Goal: Task Accomplishment & Management: Complete application form

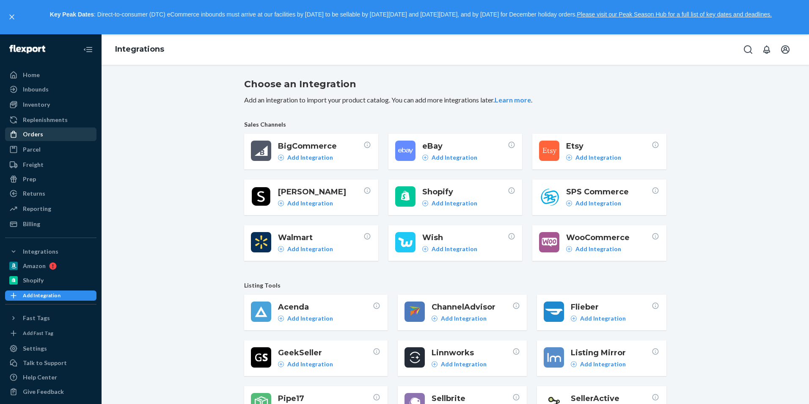
click at [49, 127] on link "Orders" at bounding box center [50, 134] width 91 height 14
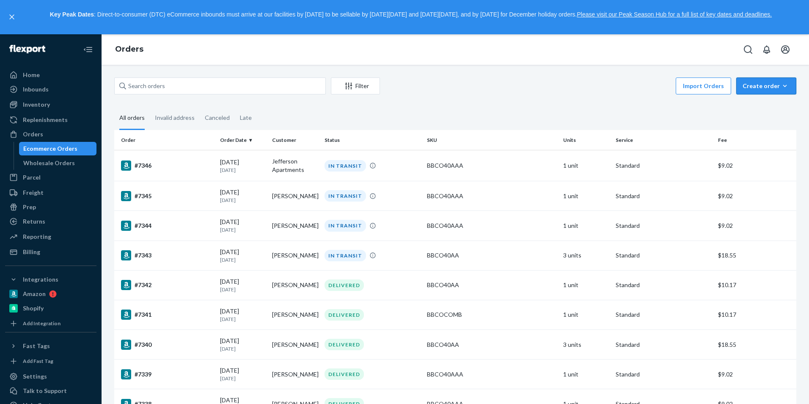
click at [765, 88] on div "Create order" at bounding box center [765, 86] width 47 height 8
click at [765, 105] on span "Ecommerce order" at bounding box center [771, 106] width 52 height 6
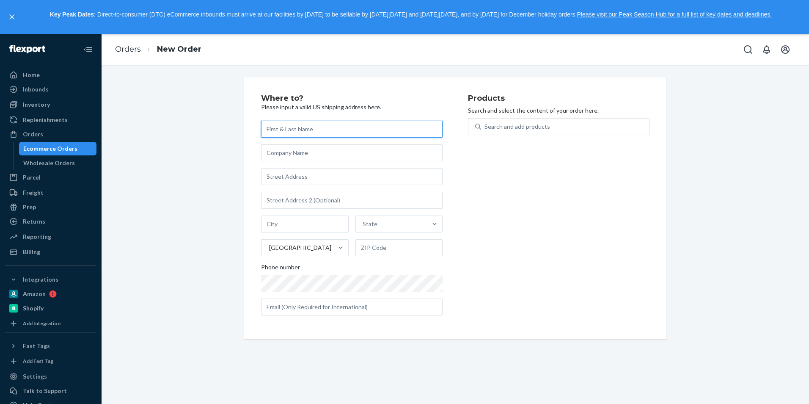
click at [318, 135] on input "text" at bounding box center [351, 129] width 181 height 17
paste input "ach [PERSON_NAME]"
click at [263, 126] on input "ach [PERSON_NAME]" at bounding box center [351, 129] width 181 height 17
type input "[PERSON_NAME]"
click at [305, 176] on input "text" at bounding box center [351, 176] width 181 height 17
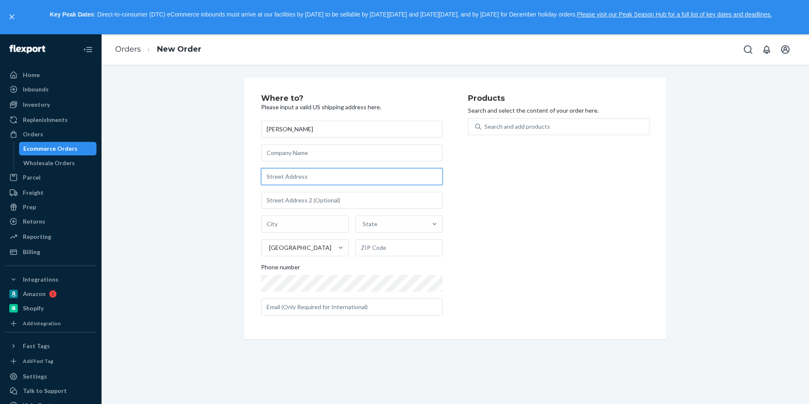
paste input "[STREET_ADDRESS] 6E"
type input "[STREET_ADDRESS] 6E"
type input "[GEOGRAPHIC_DATA] - [US_STATE]"
type input "10009"
type input "[STREET_ADDRESS]"
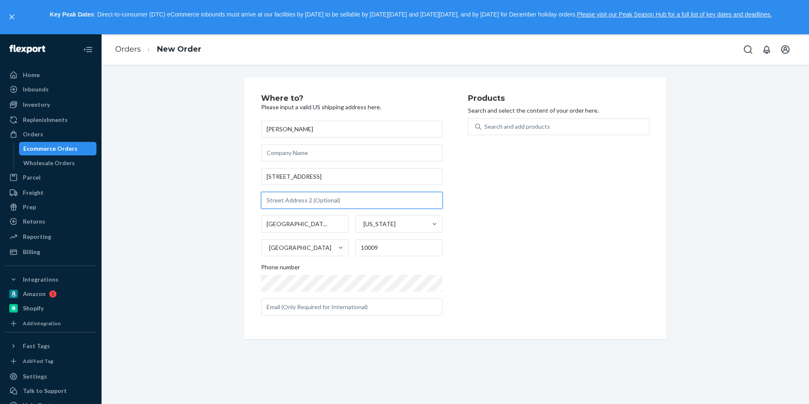
click at [288, 201] on input "text" at bounding box center [351, 200] width 181 height 17
type input "Apt. 6E"
click at [506, 123] on div "Search and add products" at bounding box center [517, 126] width 66 height 8
click at [485, 123] on input "Search and add products" at bounding box center [484, 126] width 1 height 8
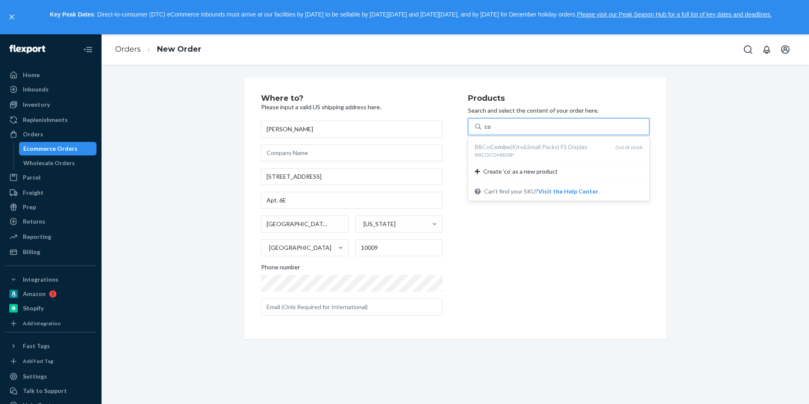
type input "c"
type input "bbco"
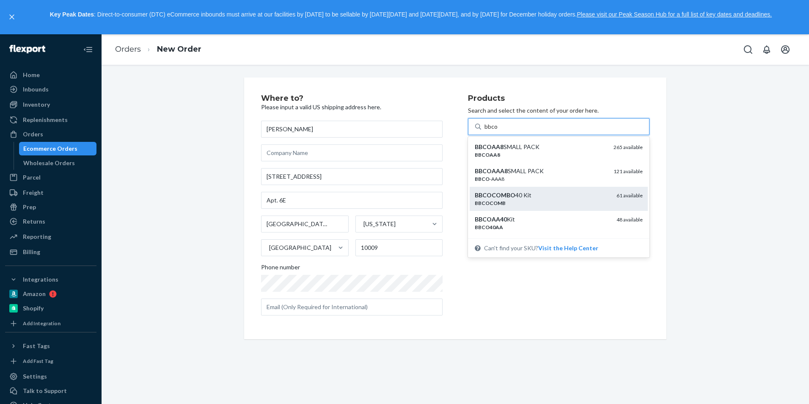
click at [525, 199] on div "BBCOCOMB" at bounding box center [542, 202] width 135 height 7
click at [498, 131] on input "bbco" at bounding box center [491, 126] width 14 height 8
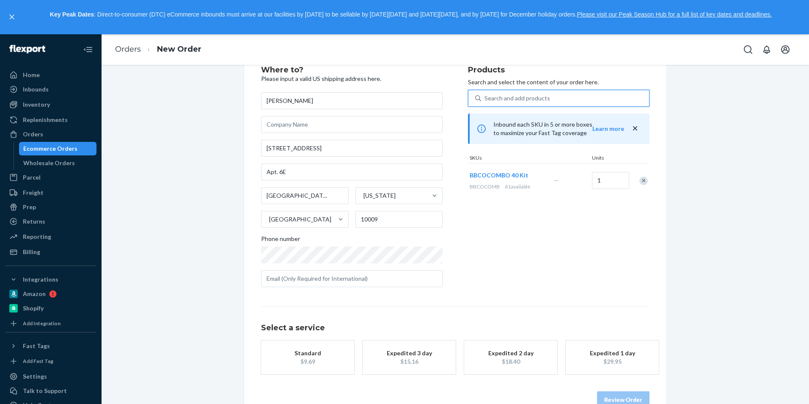
scroll to position [49, 0]
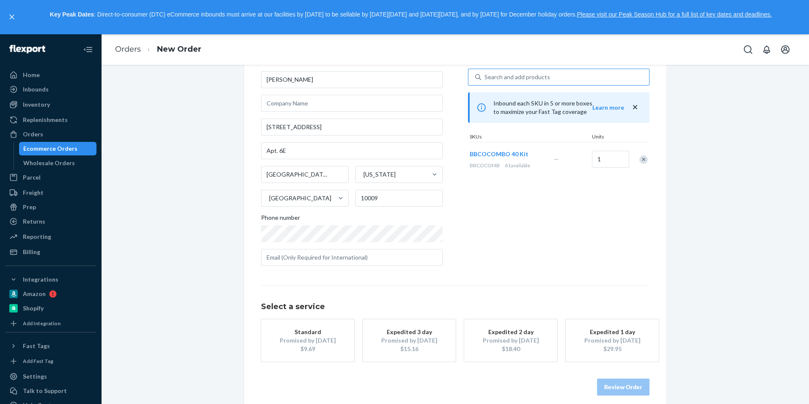
click at [289, 342] on div "Promised by [DATE]" at bounding box center [308, 340] width 68 height 8
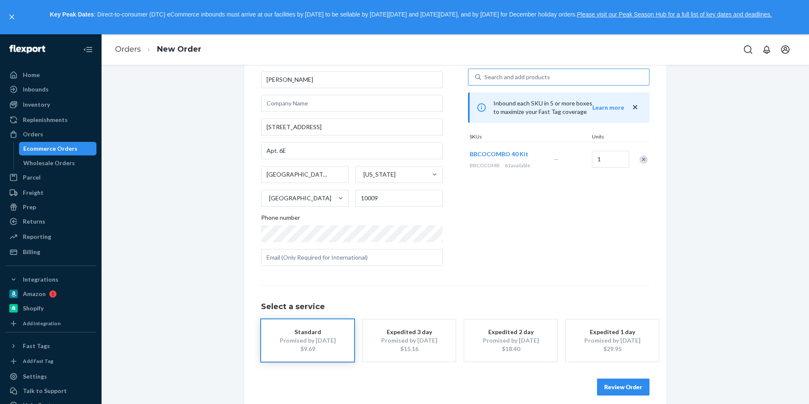
click at [620, 380] on button "Review Order" at bounding box center [623, 386] width 52 height 17
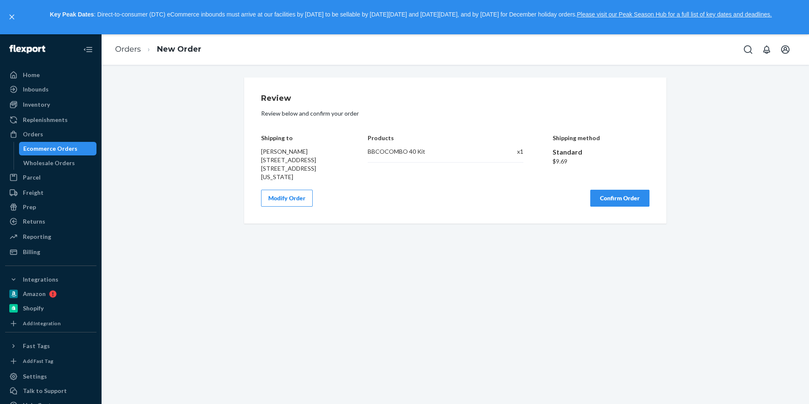
click at [625, 204] on button "Confirm Order" at bounding box center [619, 198] width 59 height 17
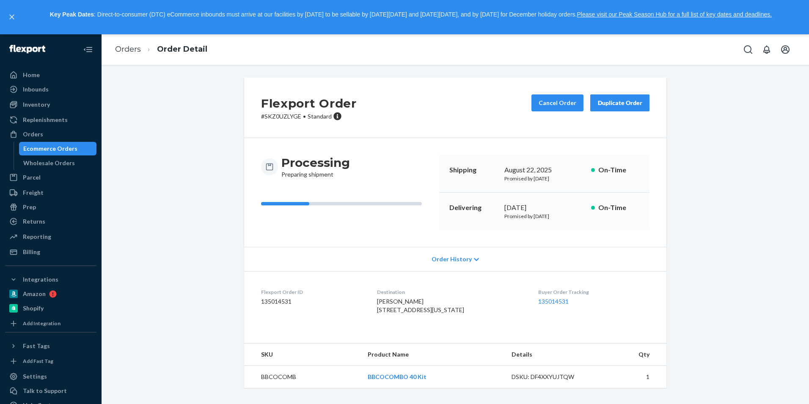
click at [46, 152] on div "Ecommerce Orders" at bounding box center [50, 148] width 54 height 8
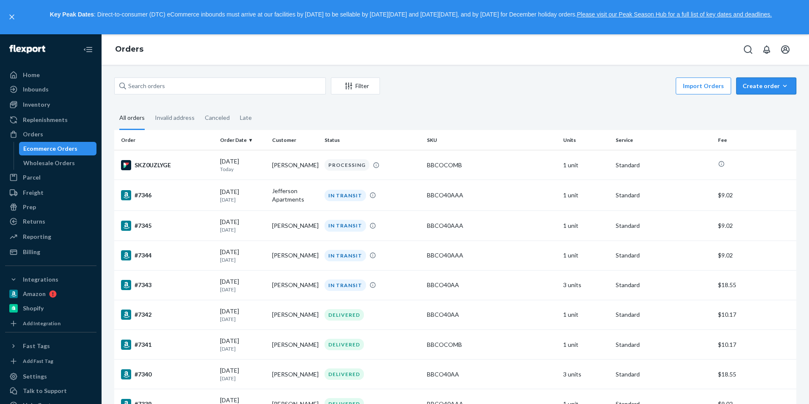
click at [755, 86] on div "Create order" at bounding box center [765, 86] width 47 height 8
click at [753, 103] on span "Ecommerce order" at bounding box center [771, 106] width 52 height 6
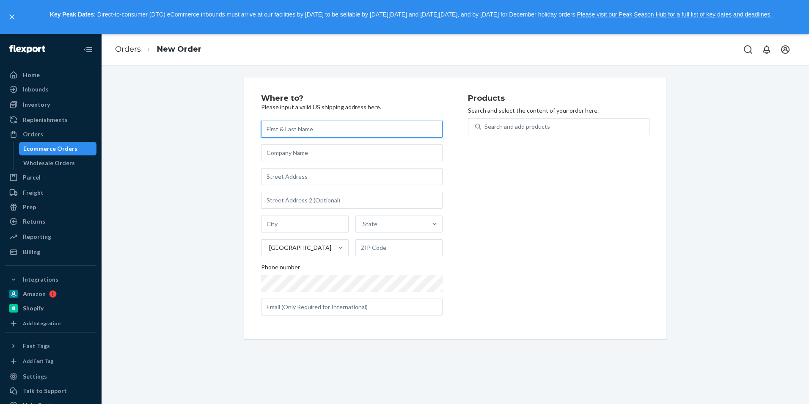
click at [304, 135] on input "text" at bounding box center [351, 129] width 181 height 17
paste input "[PERSON_NAME]"
type input "[PERSON_NAME]"
click at [291, 176] on input "text" at bounding box center [351, 176] width 181 height 17
paste input "[STREET_ADDRESS]"
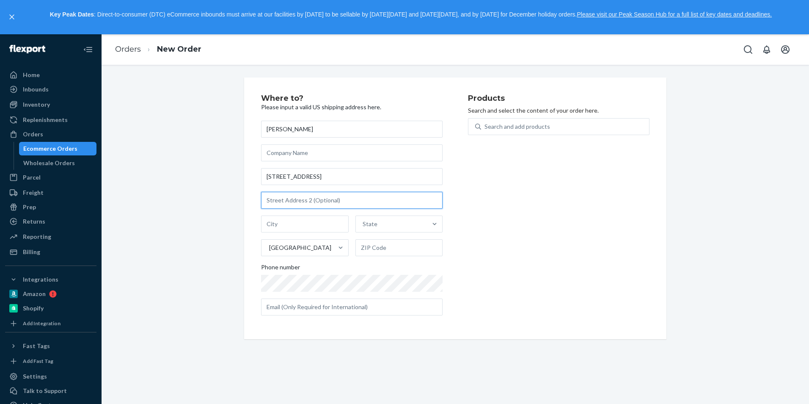
click at [287, 199] on div "[PERSON_NAME] [STREET_ADDRESS] Phone number" at bounding box center [351, 218] width 181 height 195
type input "[STREET_ADDRESS]"
type input "[US_STATE]"
type input "48317"
click at [341, 177] on input "[STREET_ADDRESS]" at bounding box center [351, 176] width 181 height 17
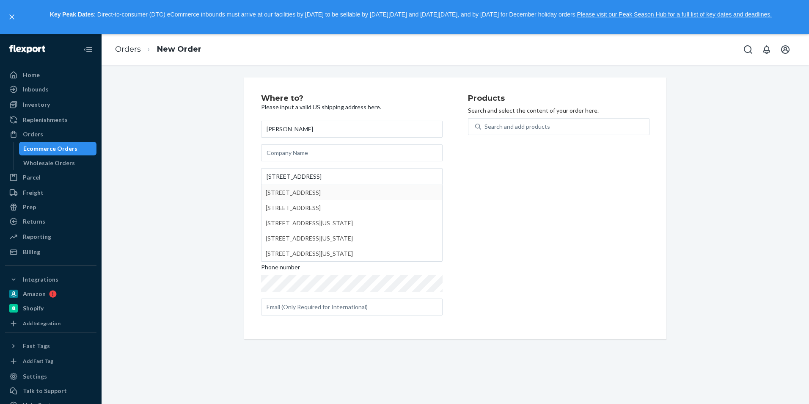
type input "[STREET_ADDRESS]"
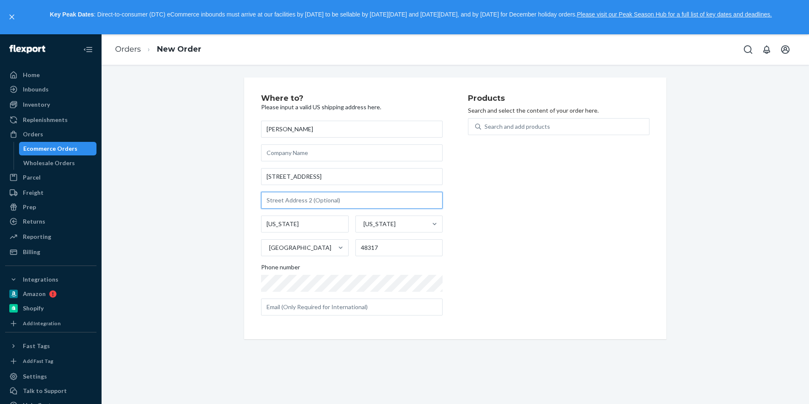
click at [313, 197] on input "text" at bounding box center [351, 200] width 181 height 17
type input "Apt 3"
click at [573, 232] on div "Products Search and select the content of your order here. Search and add produ…" at bounding box center [558, 208] width 181 height 228
click at [530, 249] on div "Products Search and select the content of your order here. Search and add produ…" at bounding box center [558, 208] width 181 height 228
click at [508, 126] on div "Search and add products" at bounding box center [517, 126] width 66 height 8
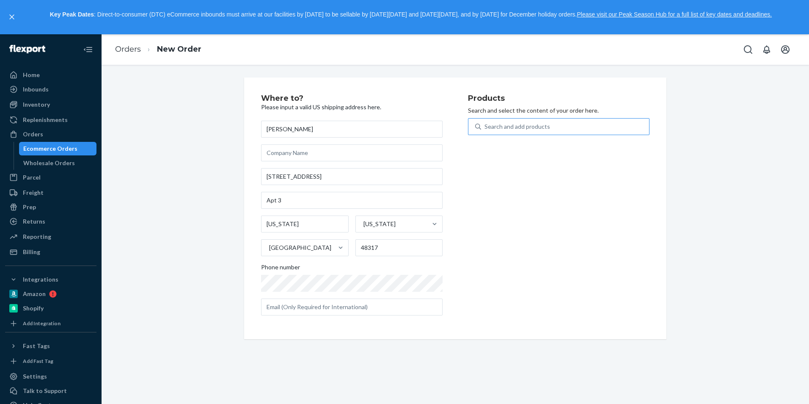
click at [485, 126] on input "Search and add products" at bounding box center [484, 126] width 1 height 8
type input "bbco"
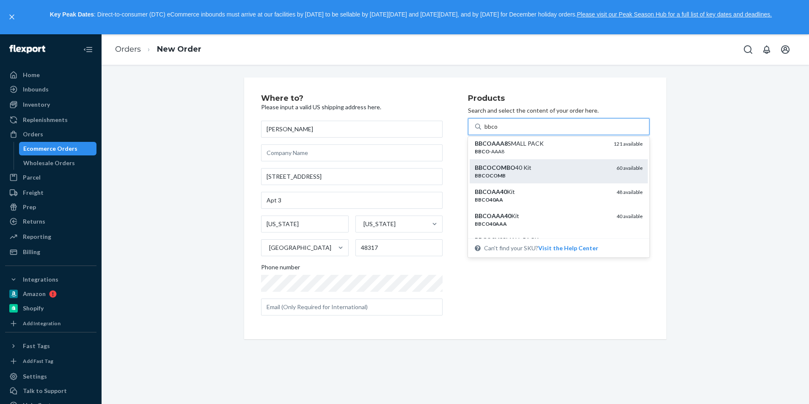
scroll to position [42, 0]
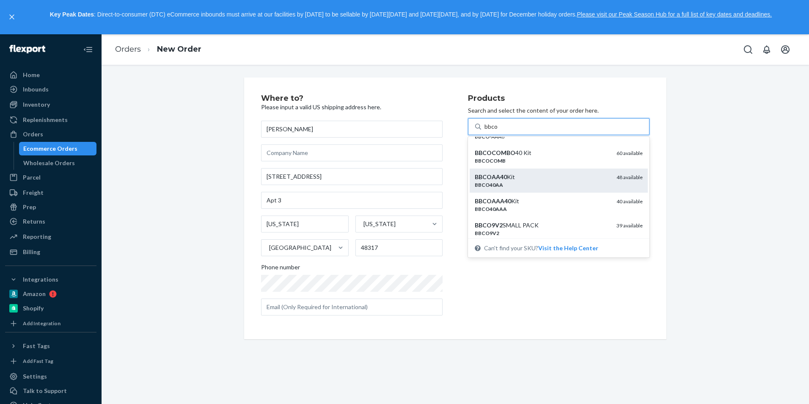
click at [528, 183] on div "BBCO40AA" at bounding box center [542, 184] width 135 height 7
click at [498, 131] on input "bbco" at bounding box center [491, 126] width 14 height 8
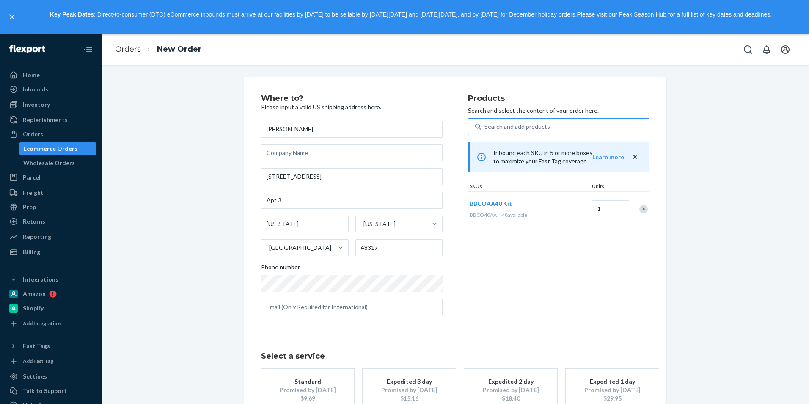
click at [562, 254] on div "Products Search and select the content of your order here. Search and add produ…" at bounding box center [558, 208] width 181 height 228
click at [594, 210] on input "1" at bounding box center [610, 208] width 37 height 17
type input "2"
click at [593, 250] on div "Products Search and select the content of your order here. Search and add produ…" at bounding box center [558, 208] width 181 height 228
click at [308, 386] on div "Promised by [DATE]" at bounding box center [308, 389] width 68 height 8
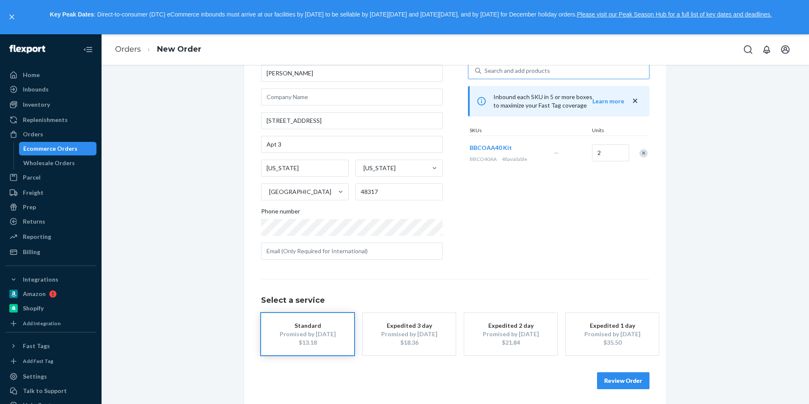
scroll to position [58, 0]
click at [629, 375] on button "Review Order" at bounding box center [623, 378] width 52 height 17
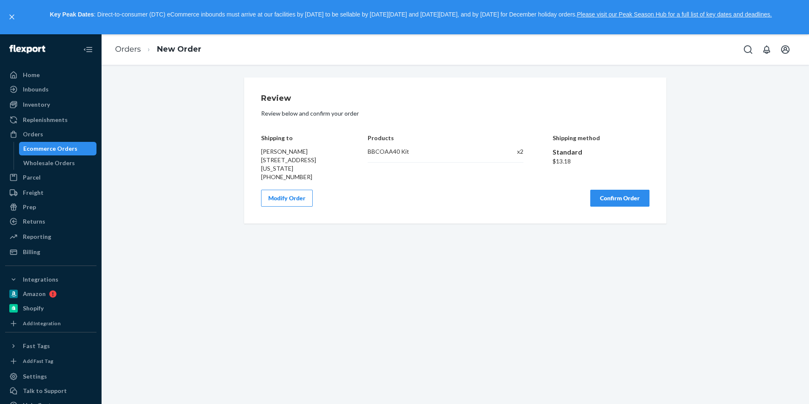
click at [613, 215] on div "Review Review below and confirm your order Shipping to [PERSON_NAME] [STREET_AD…" at bounding box center [455, 150] width 422 height 146
click at [608, 199] on button "Confirm Order" at bounding box center [619, 198] width 59 height 17
